Goal: Information Seeking & Learning: Learn about a topic

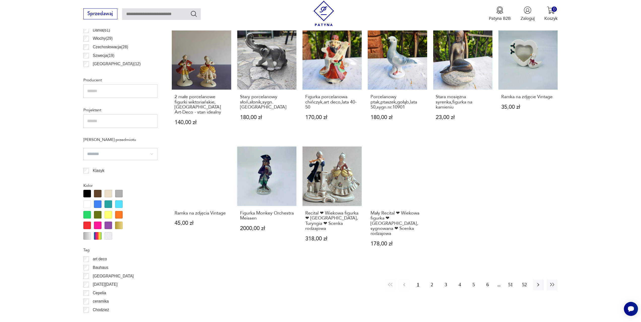
scroll to position [369, 0]
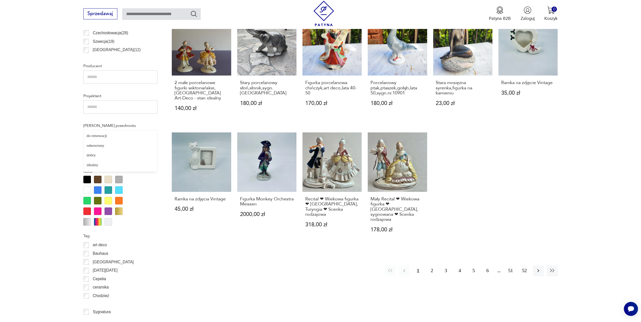
click at [135, 134] on input "search" at bounding box center [120, 140] width 74 height 12
click at [15, 118] on section "Filtruj produkty Cena MIN MAX OK Promocja Datowanie OK Kraj pochodzenia Polska …" at bounding box center [320, 214] width 641 height 680
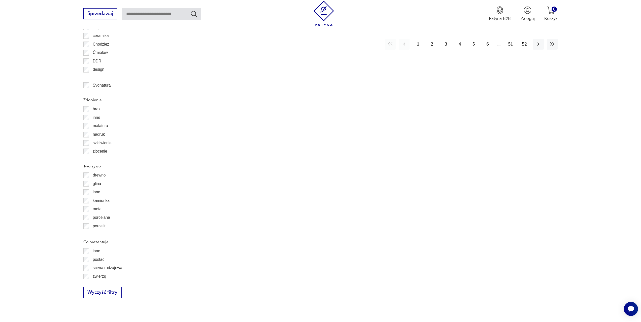
scroll to position [24, 0]
click at [98, 216] on p "szkło" at bounding box center [97, 219] width 9 height 7
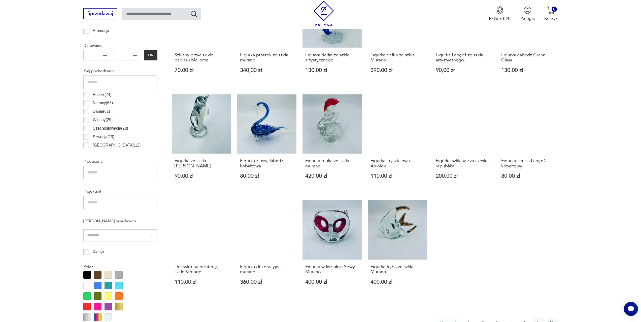
scroll to position [276, 0]
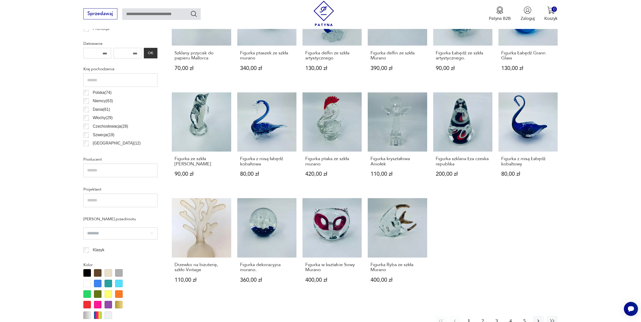
click at [481, 316] on button "2" at bounding box center [482, 321] width 11 height 11
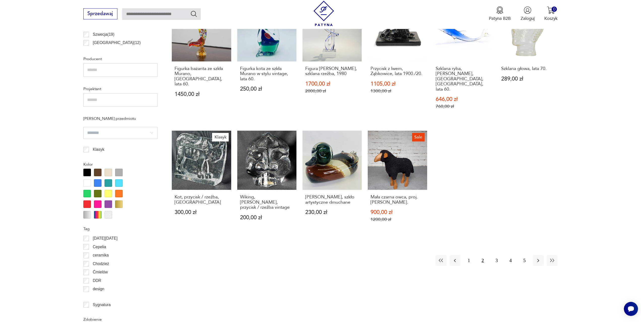
scroll to position [376, 0]
click at [492, 255] on button "3" at bounding box center [496, 260] width 11 height 11
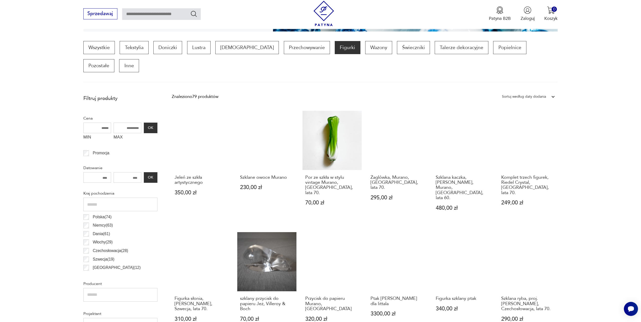
scroll to position [276, 0]
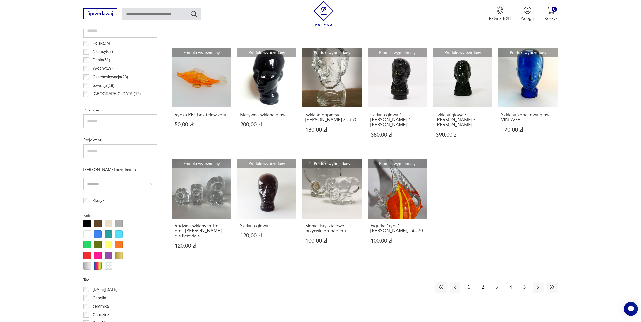
scroll to position [326, 0]
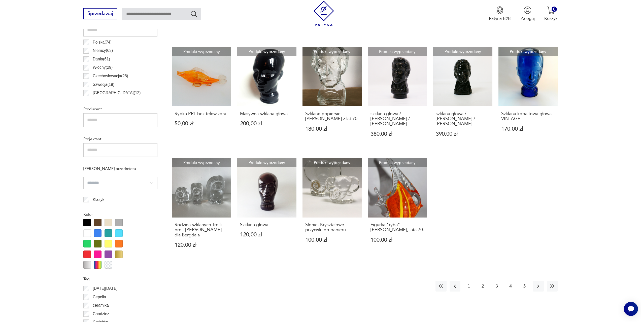
click at [521, 281] on button "5" at bounding box center [524, 286] width 11 height 11
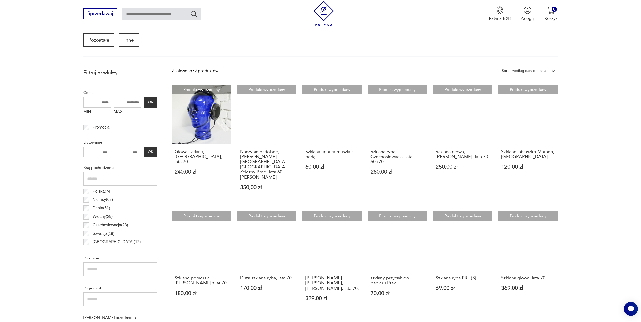
scroll to position [301, 0]
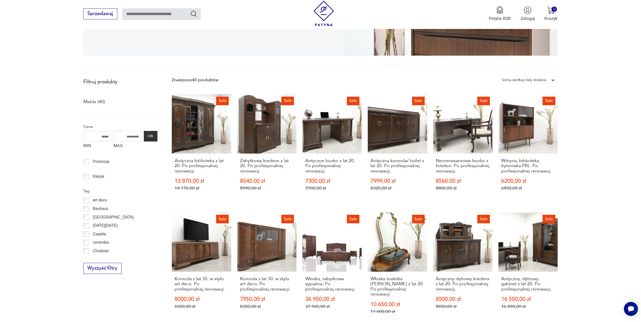
click at [94, 209] on p "Bauhaus" at bounding box center [101, 209] width 16 height 7
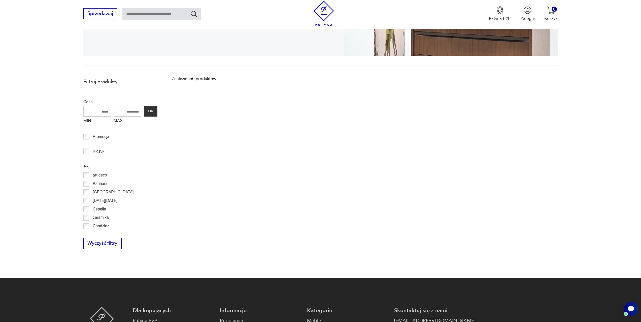
click at [107, 184] on p "Bauhaus" at bounding box center [101, 184] width 16 height 7
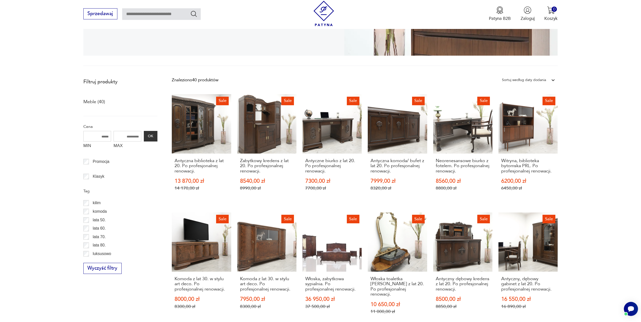
scroll to position [176, 0]
click at [102, 228] on p "lata 60." at bounding box center [99, 229] width 13 height 7
